Goal: Transaction & Acquisition: Purchase product/service

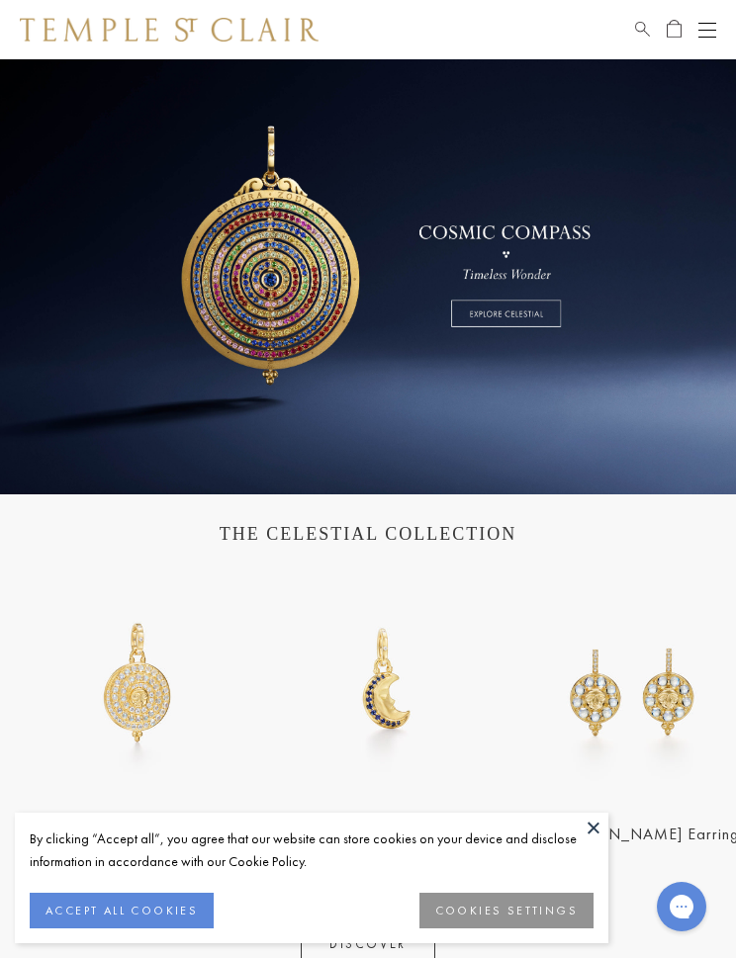
click at [518, 911] on button "COOKIES SETTINGS" at bounding box center [506, 911] width 174 height 36
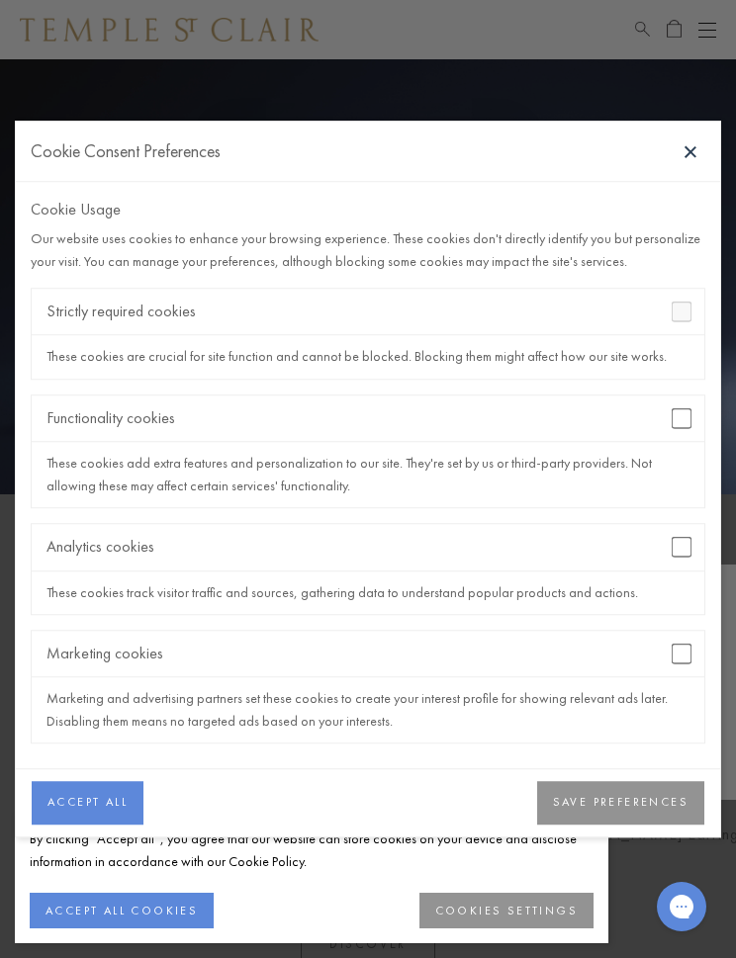
click at [641, 793] on button "SAVE PREFERENCES" at bounding box center [620, 802] width 167 height 43
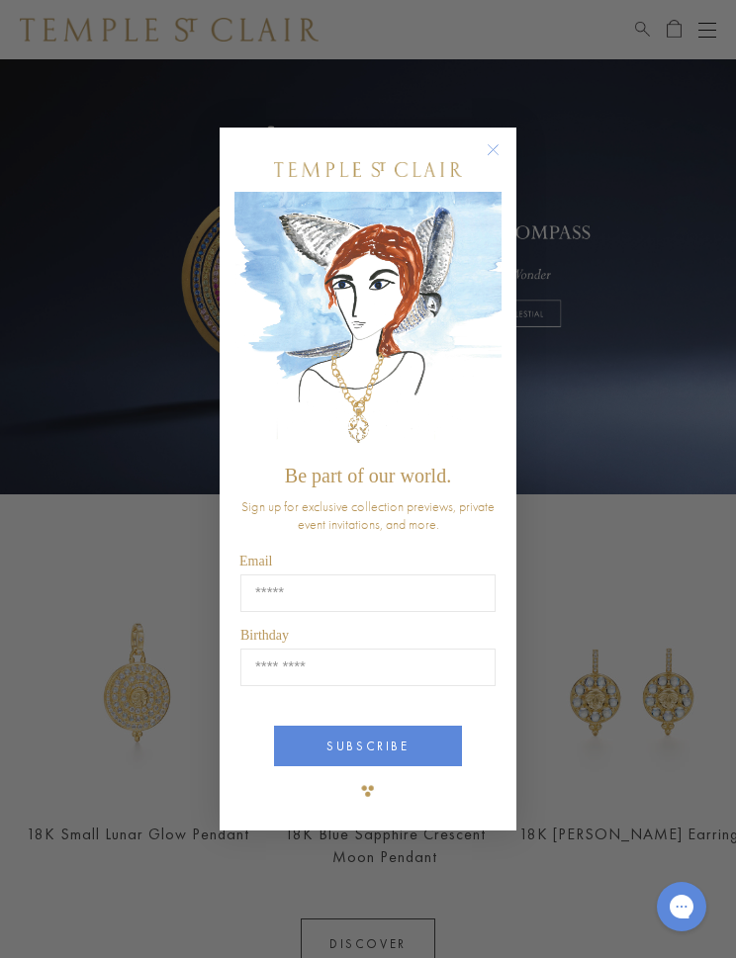
click at [495, 138] on circle "Close dialog" at bounding box center [493, 149] width 24 height 24
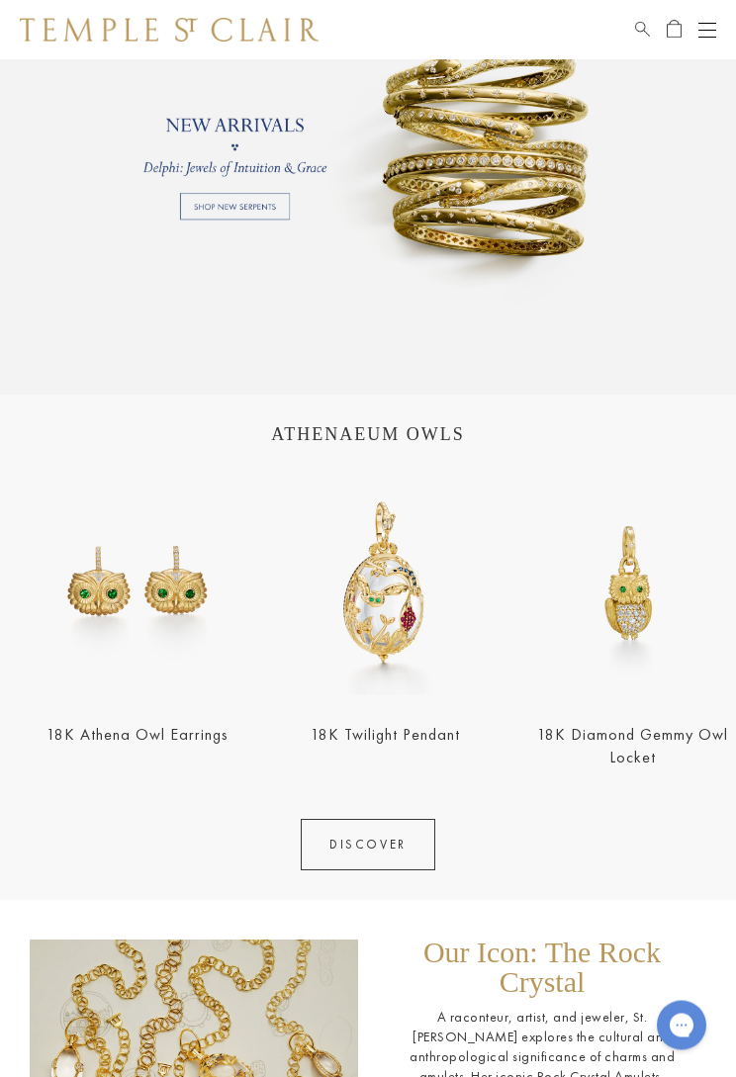
scroll to position [1198, 0]
click at [387, 648] on img at bounding box center [384, 582] width 235 height 235
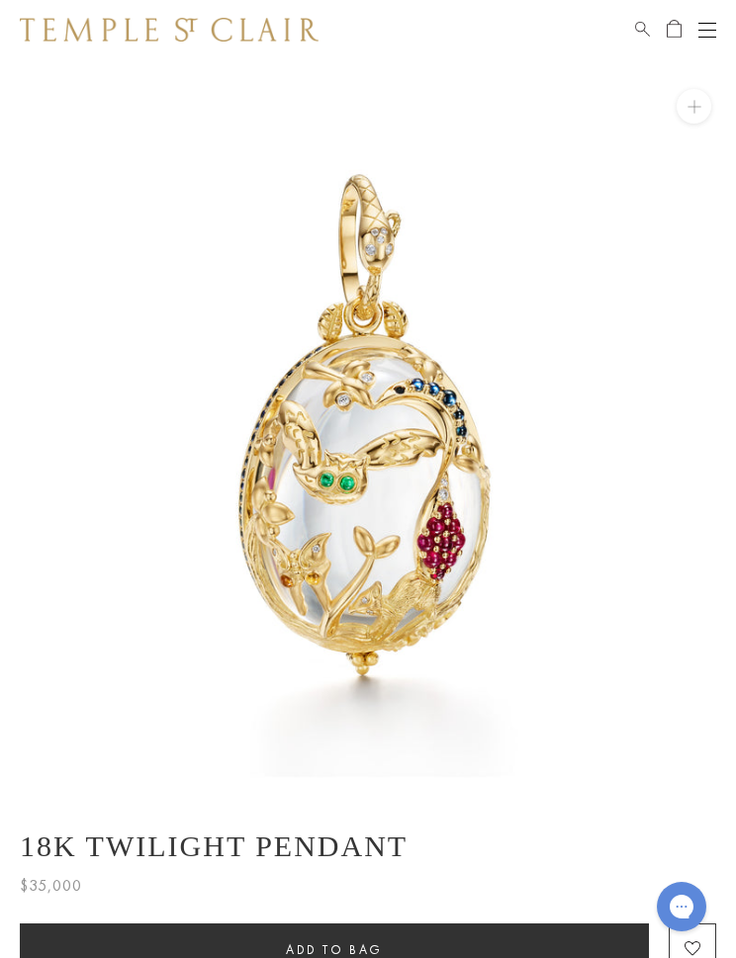
click at [714, 23] on div "Open navigation" at bounding box center [707, 23] width 18 height 1
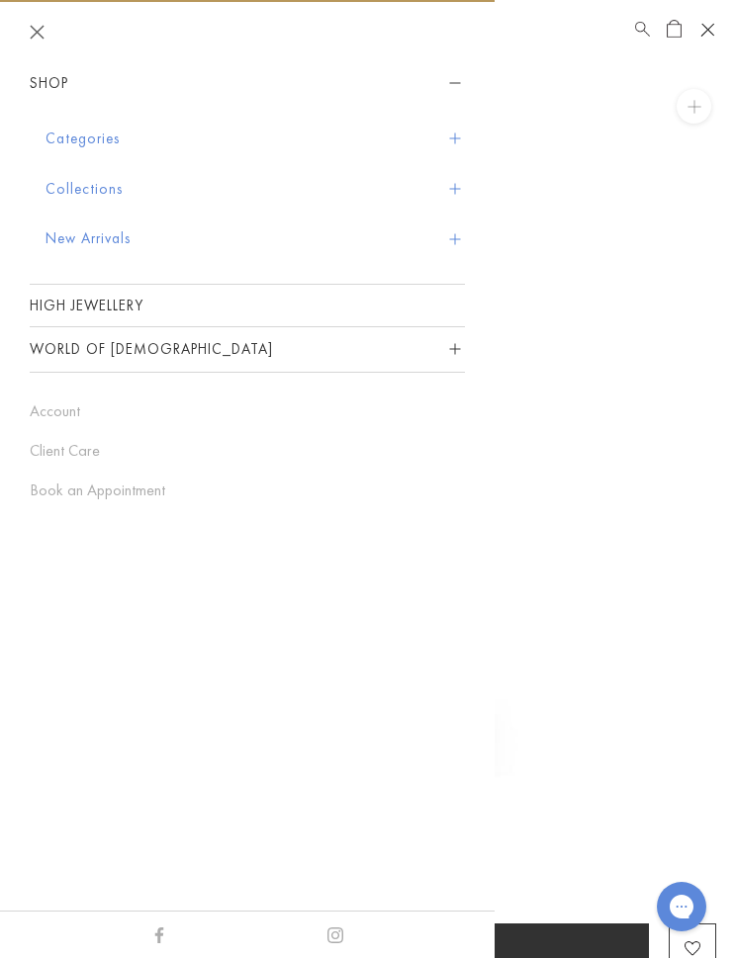
click at [463, 142] on button "Categories" at bounding box center [254, 139] width 419 height 50
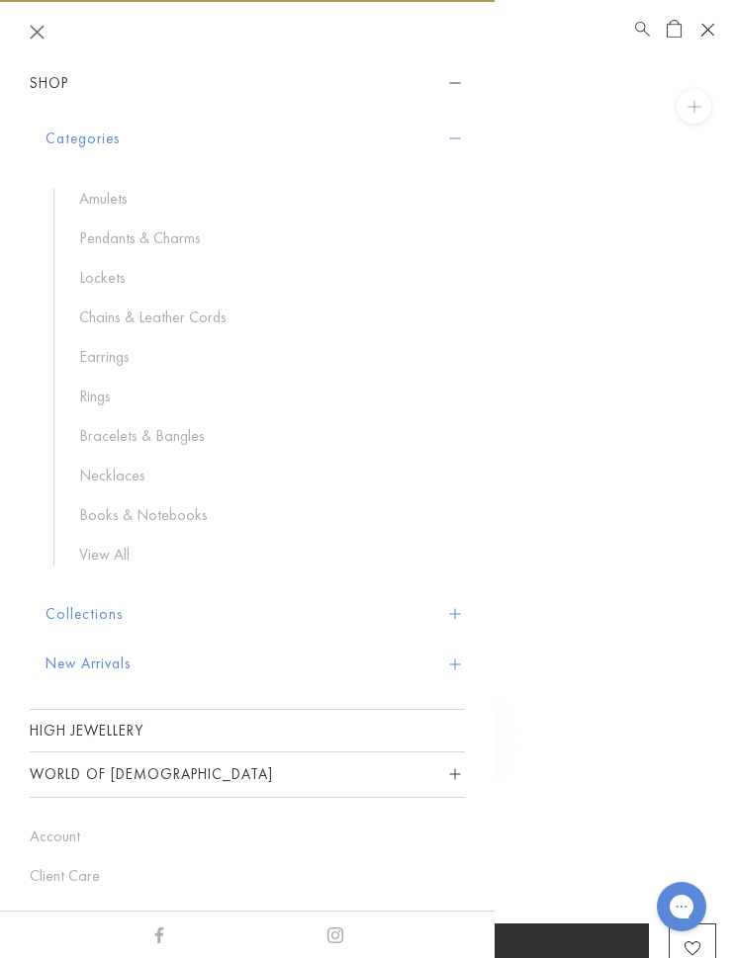
click at [172, 231] on link "Pendants & Charms" at bounding box center [262, 238] width 366 height 22
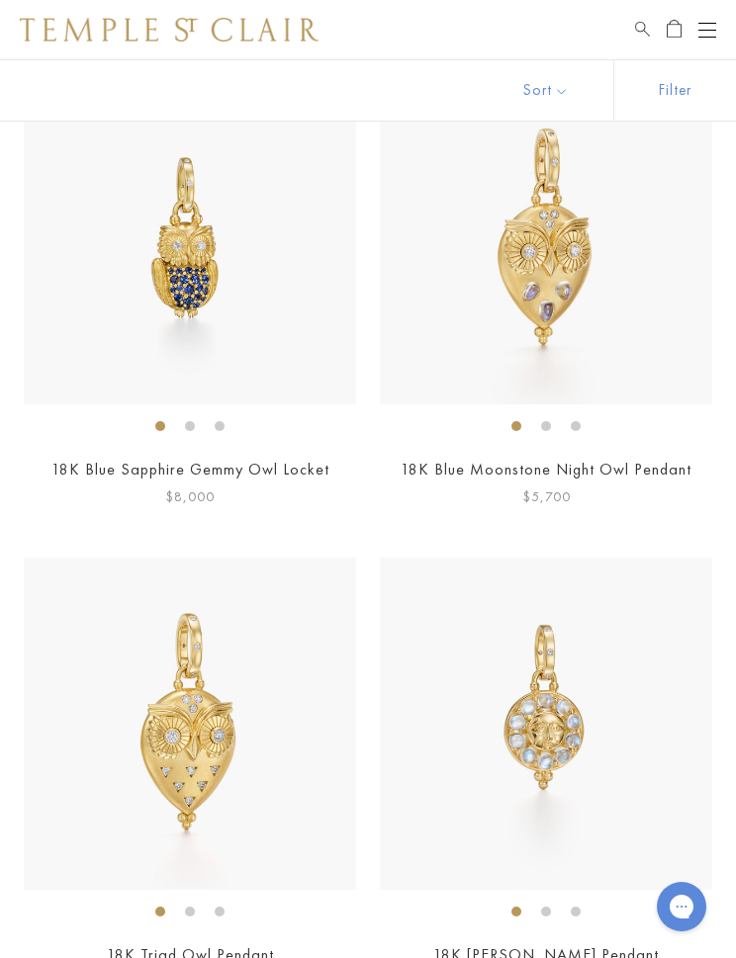
scroll to position [1651, 0]
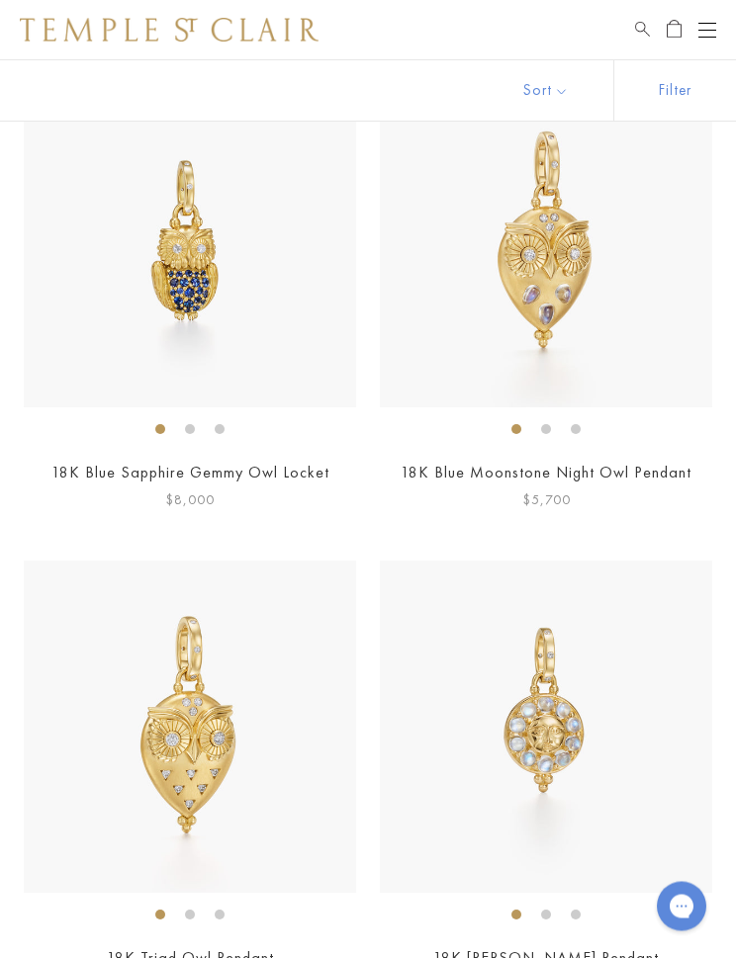
click at [712, 30] on div "Open navigation" at bounding box center [707, 30] width 18 height 1
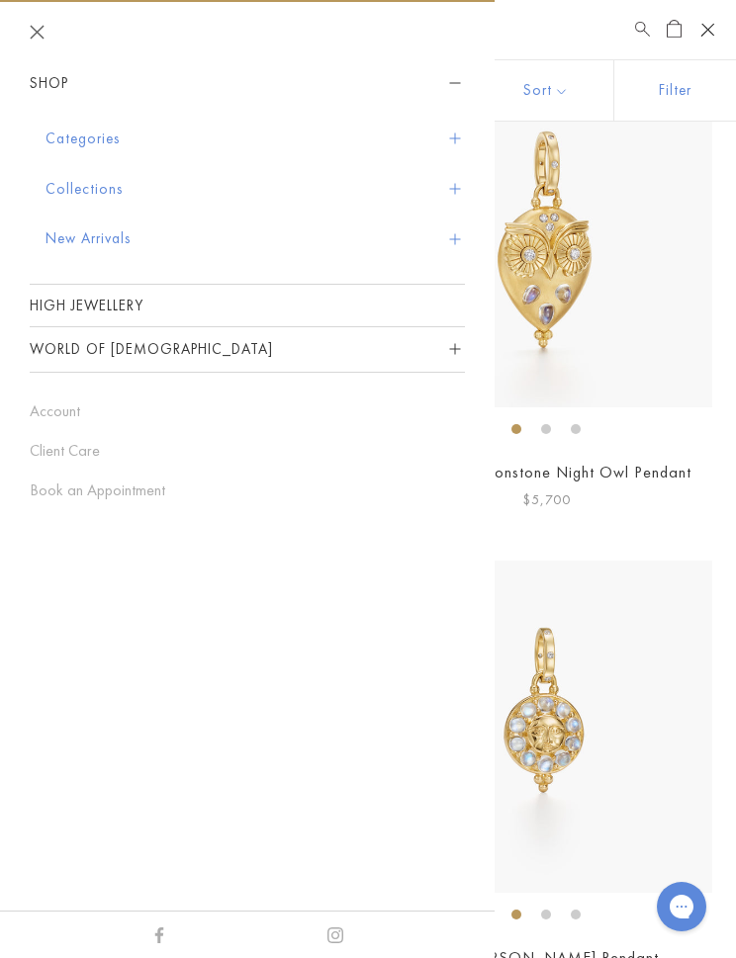
click at [115, 152] on button "Categories" at bounding box center [254, 139] width 419 height 50
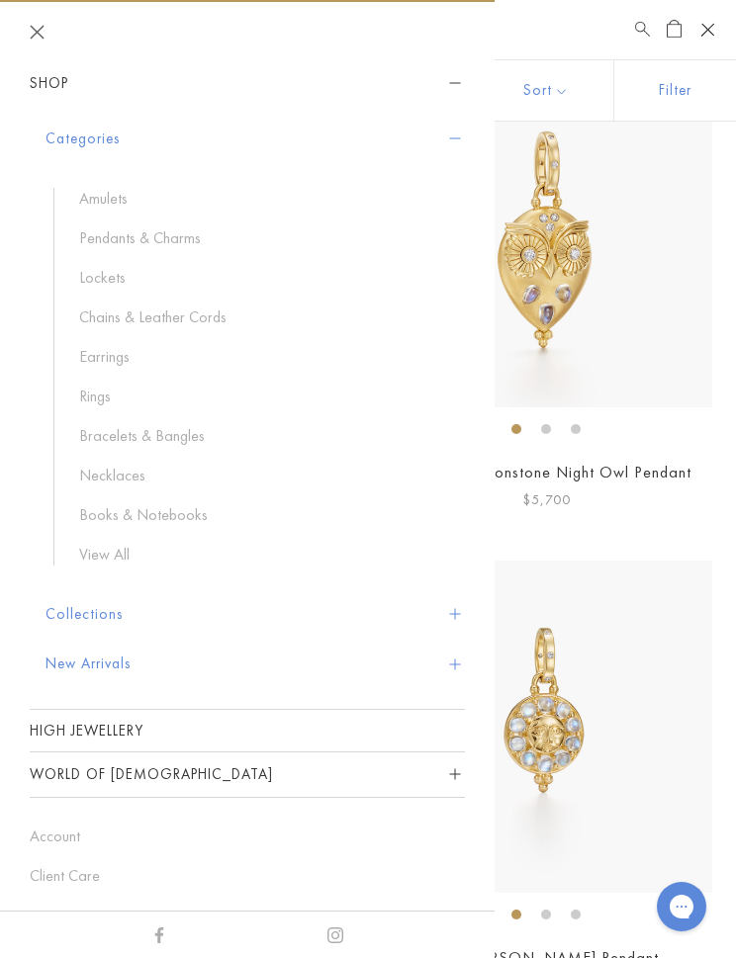
click at [85, 394] on link "Rings" at bounding box center [262, 397] width 366 height 22
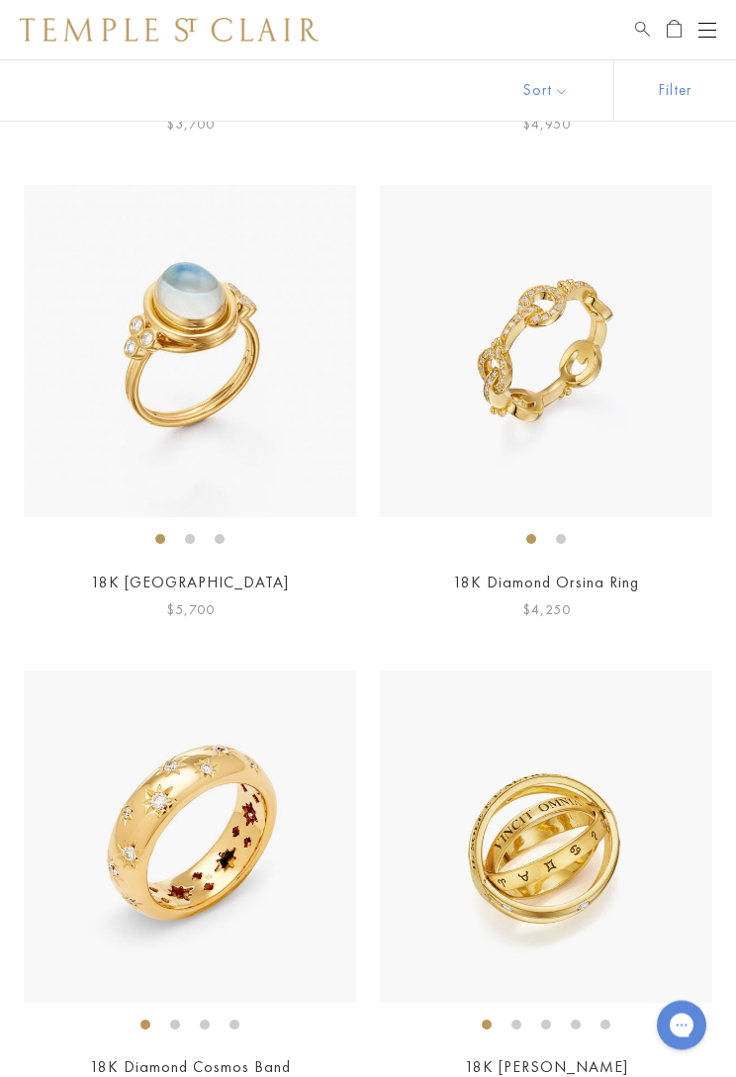
scroll to position [2028, 0]
click at [236, 345] on img at bounding box center [190, 351] width 332 height 332
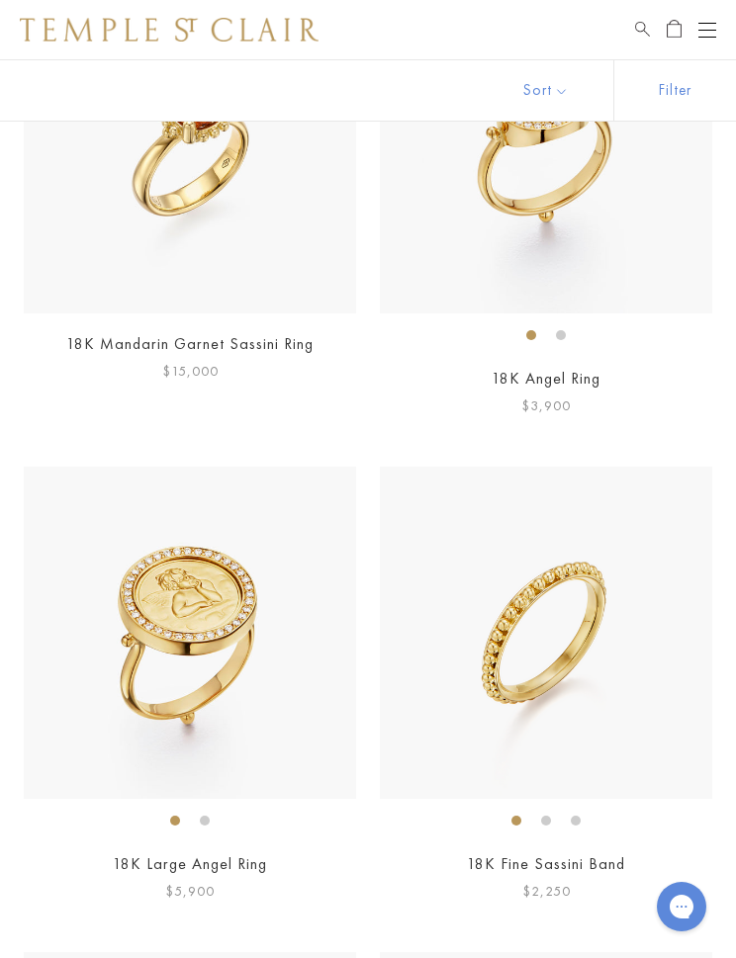
scroll to position [3619, 0]
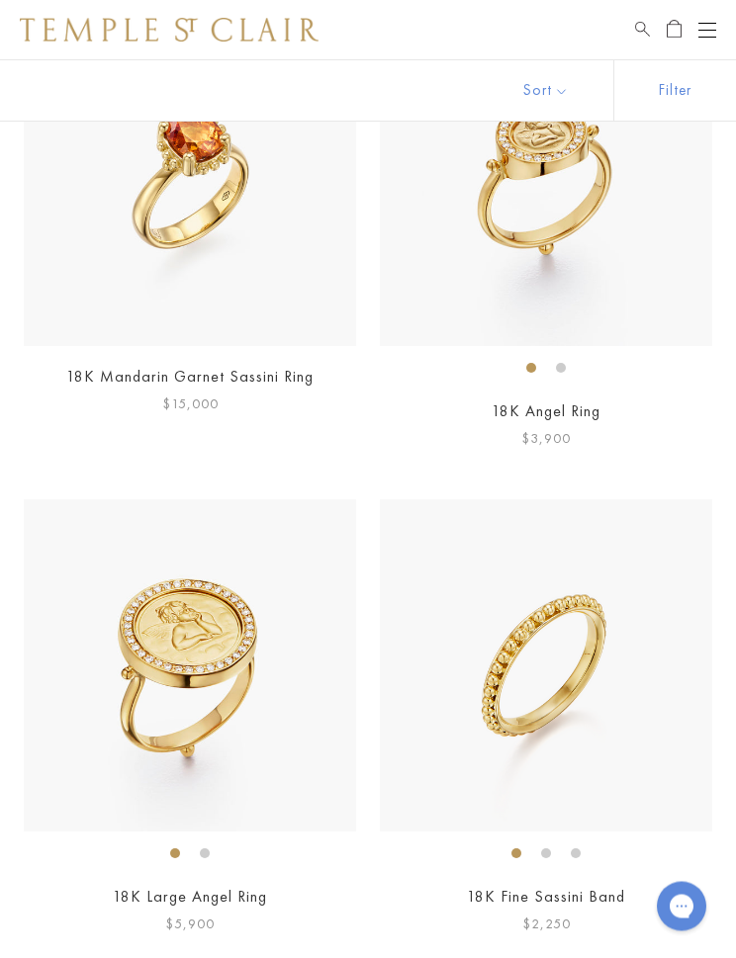
click at [574, 680] on img at bounding box center [546, 666] width 332 height 332
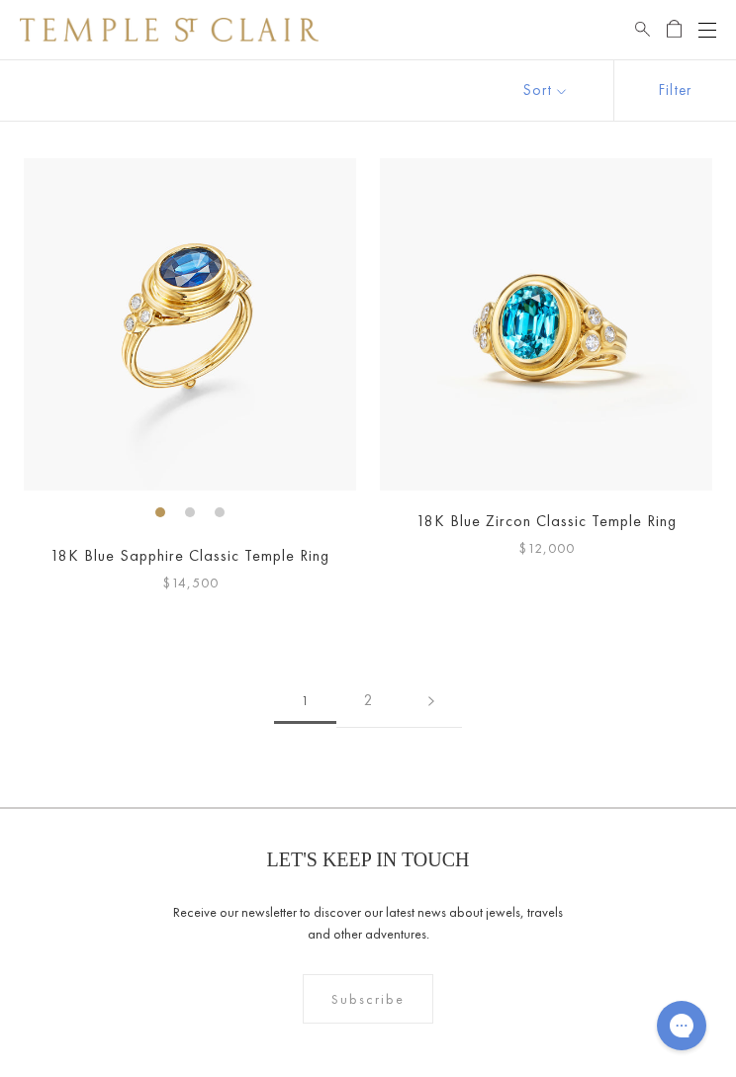
scroll to position [9768, 0]
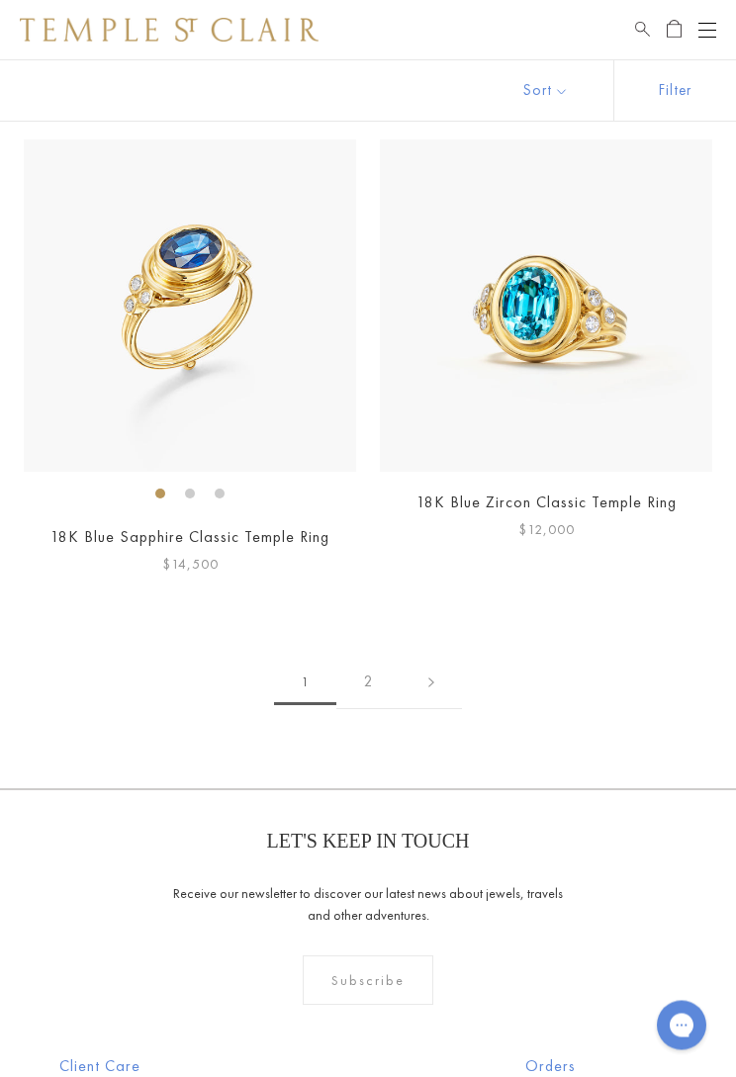
click at [425, 663] on link at bounding box center [430, 682] width 61 height 54
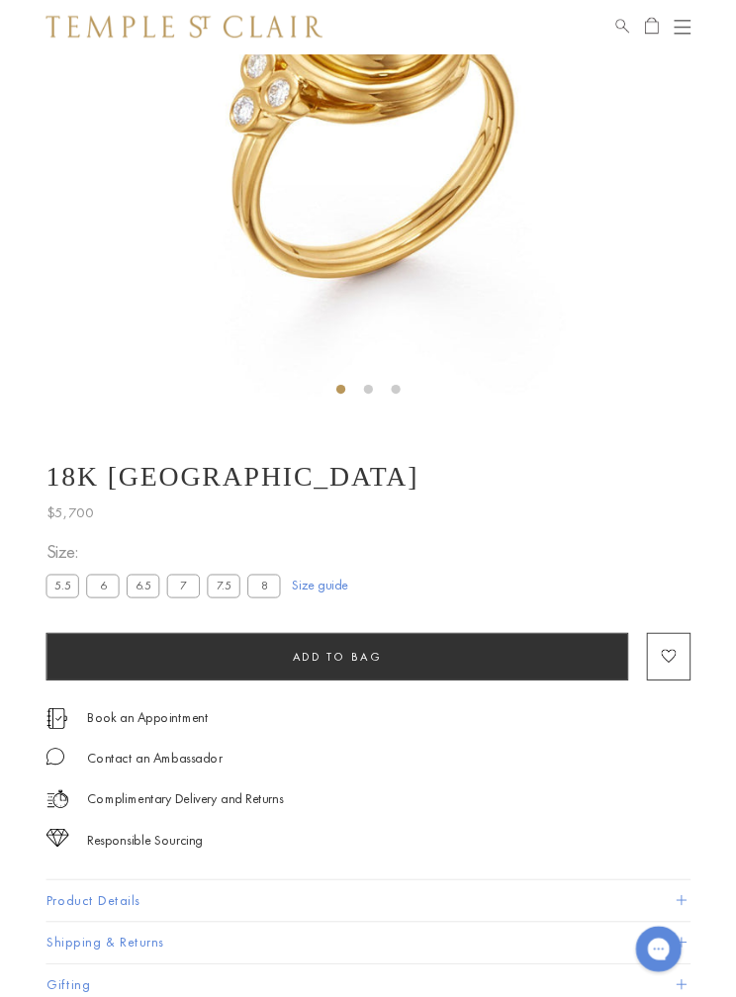
scroll to position [359, 0]
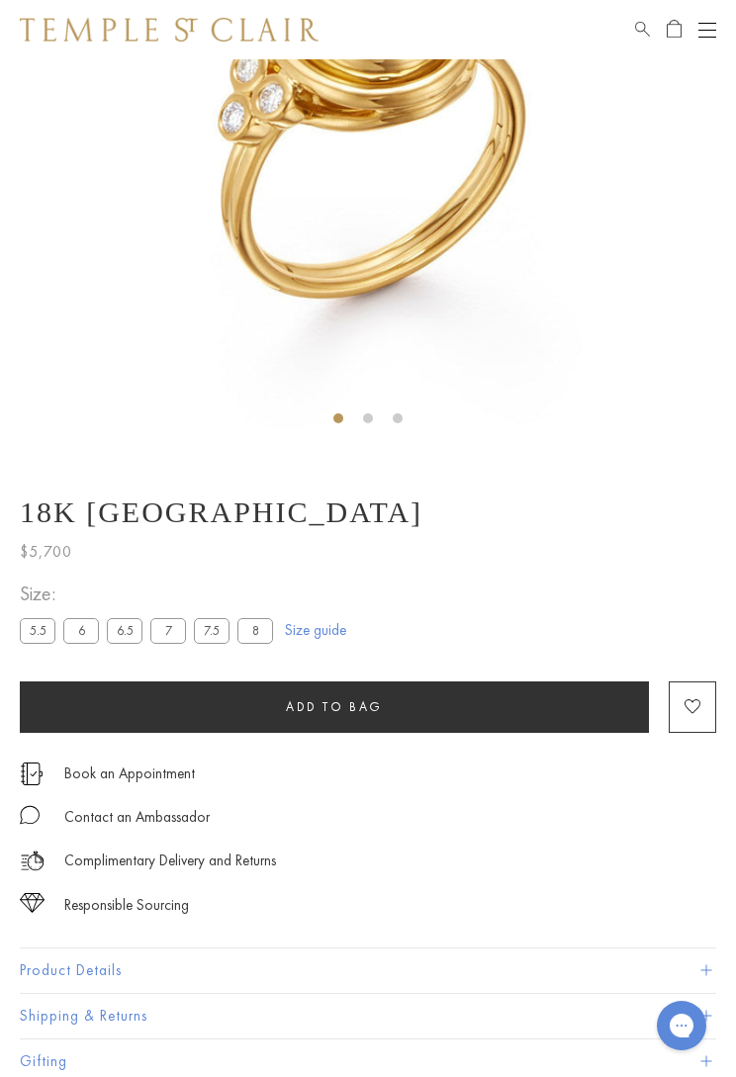
click at [319, 638] on link "Size guide" at bounding box center [315, 630] width 61 height 20
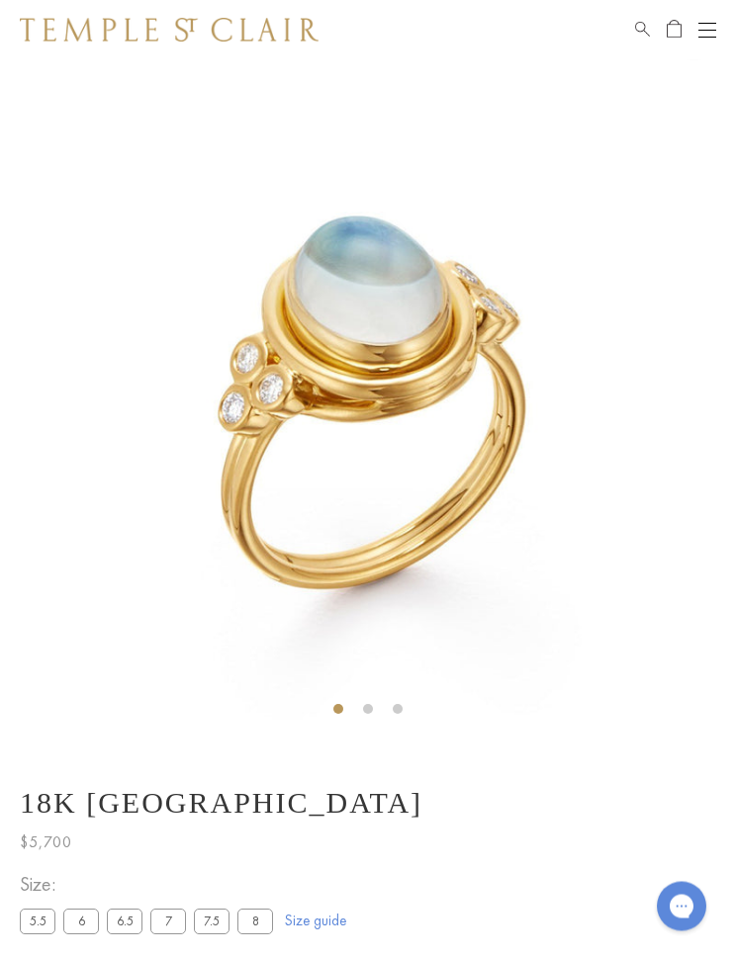
scroll to position [0, 0]
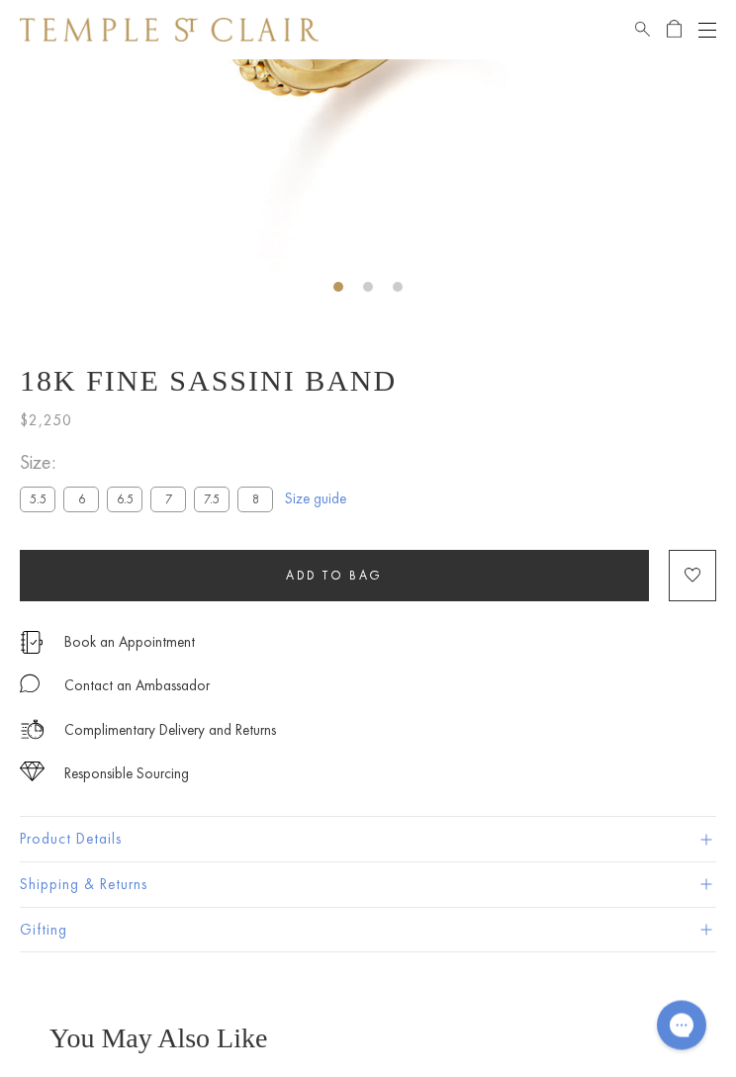
scroll to position [496, 0]
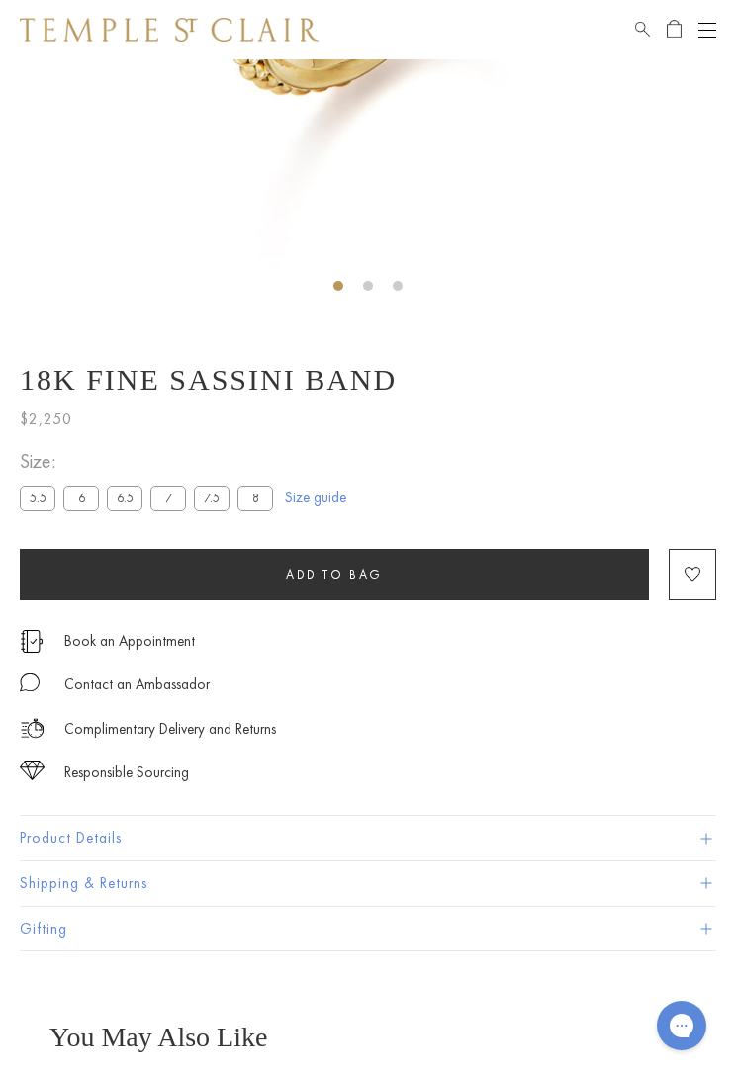
click at [712, 827] on button "Product Details" at bounding box center [368, 838] width 696 height 44
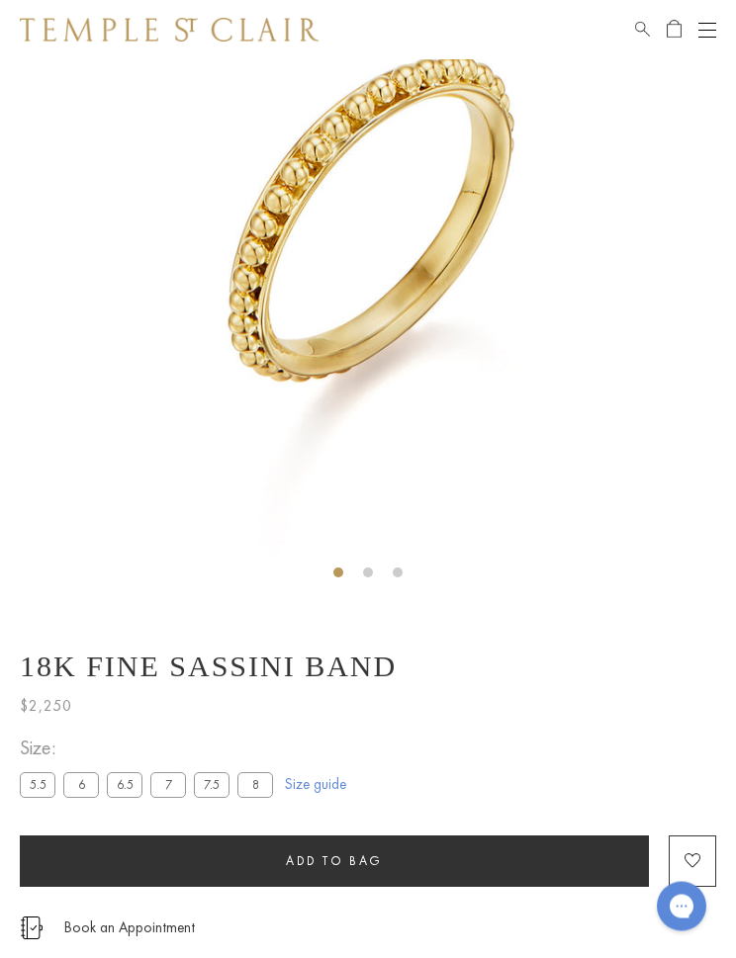
scroll to position [0, 0]
